Goal: Check status: Check status

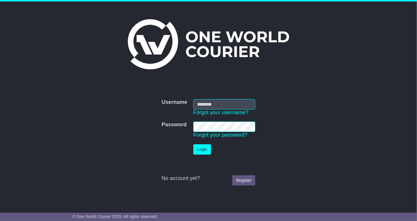
type input "**********"
click at [197, 150] on button "Login" at bounding box center [202, 149] width 18 height 10
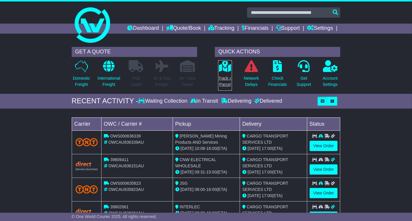
click at [228, 77] on p "Track a Parcel" at bounding box center [225, 81] width 14 height 12
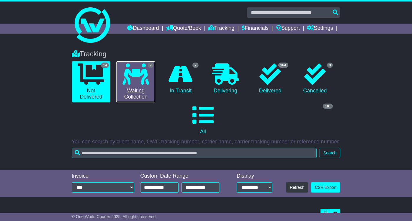
click at [135, 71] on icon at bounding box center [135, 73] width 27 height 21
